Goal: Task Accomplishment & Management: Manage account settings

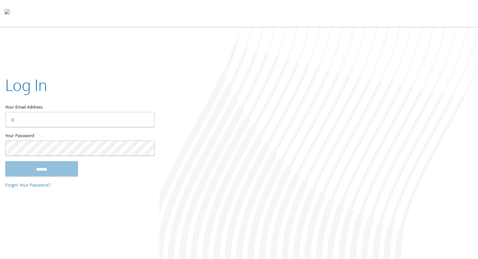
click at [39, 119] on input "Your Email Address" at bounding box center [80, 119] width 150 height 15
type input "**********"
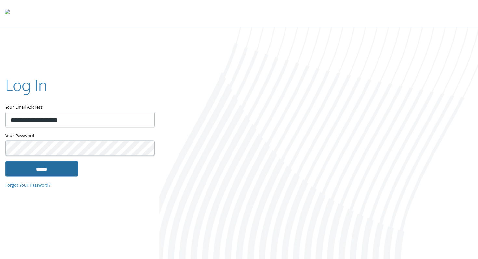
click at [53, 170] on input "******" at bounding box center [41, 169] width 73 height 16
